Goal: Check status

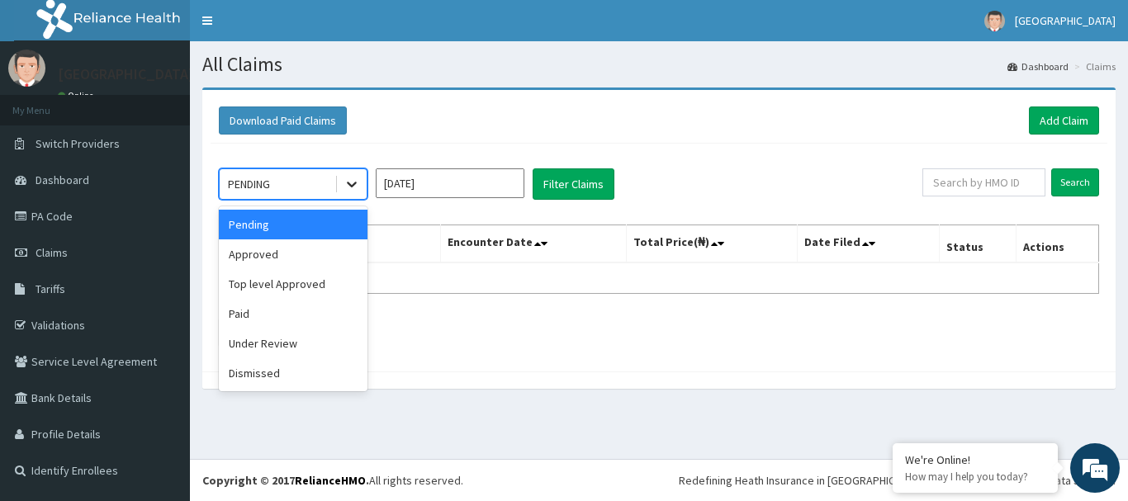
click at [352, 181] on icon at bounding box center [351, 184] width 17 height 17
click at [252, 306] on div "Paid" at bounding box center [293, 314] width 149 height 30
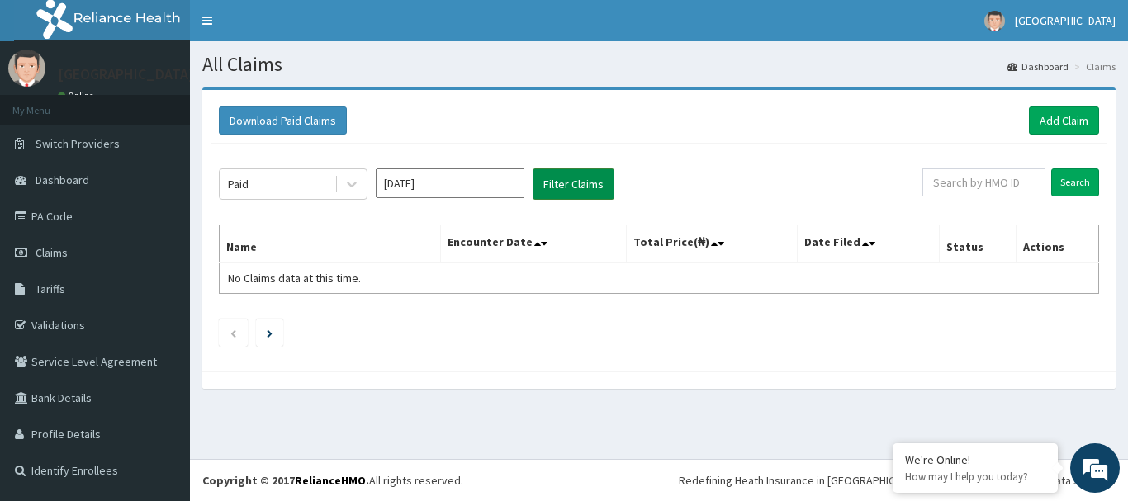
click at [589, 180] on button "Filter Claims" at bounding box center [573, 183] width 82 height 31
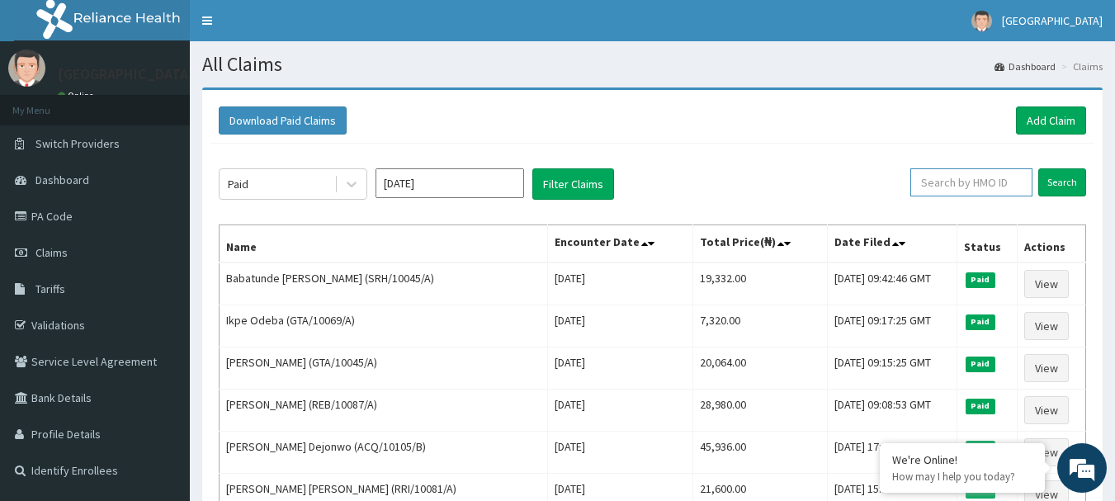
click at [992, 193] on input "text" at bounding box center [971, 182] width 122 height 28
type input "A"
paste input "NPF/10110/C"
type input "NPF/10110/C"
click at [1080, 180] on input "Search" at bounding box center [1062, 182] width 48 height 28
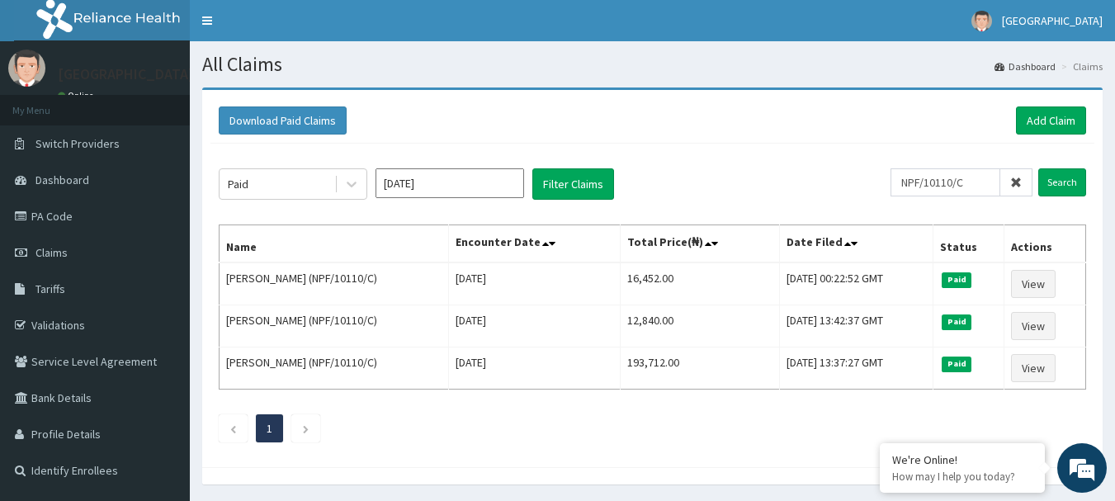
click at [716, 445] on div "Paid [DATE] Filter Claims NPF/10110/C Search Name Encounter Date Total Price(₦)…" at bounding box center [652, 301] width 884 height 315
